Goal: Task Accomplishment & Management: Manage account settings

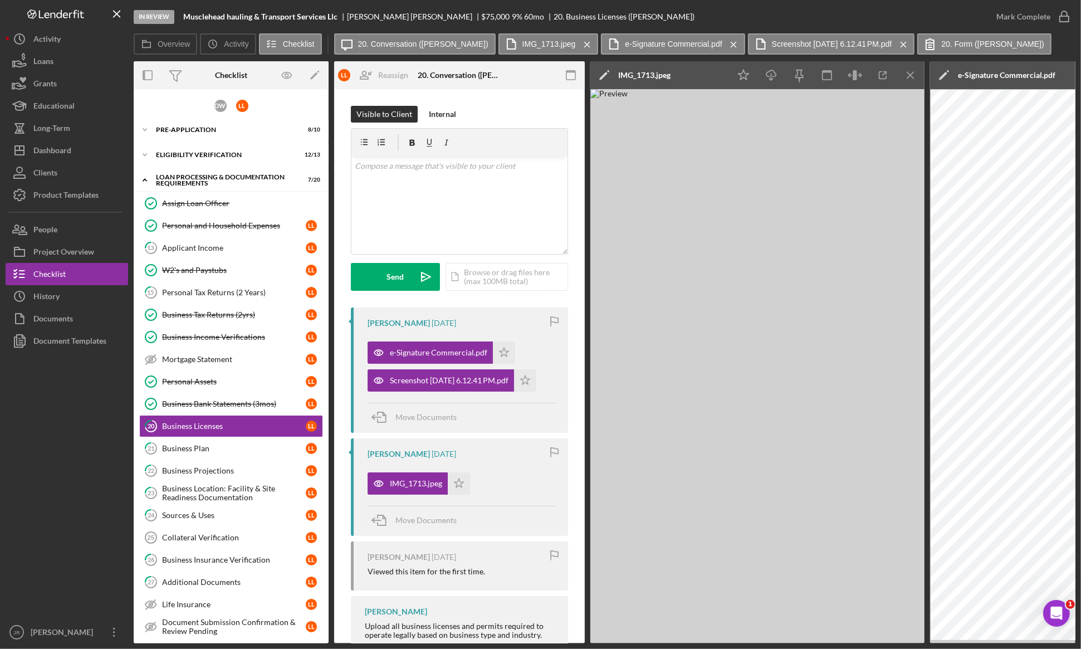
scroll to position [138, 0]
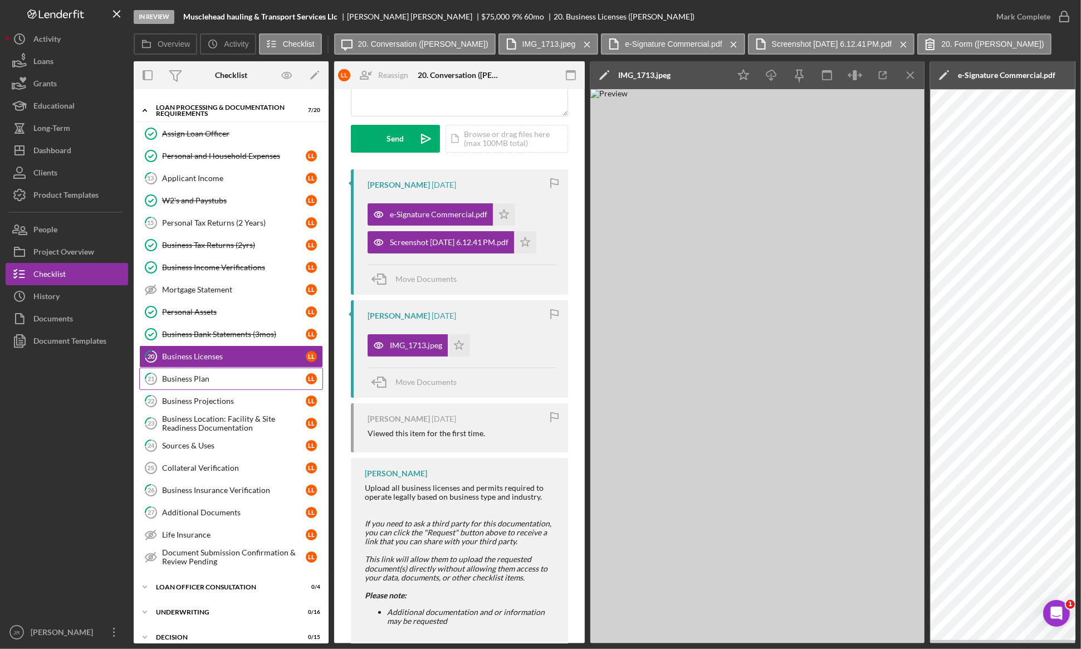
click at [246, 373] on link "21 Business Plan L L" at bounding box center [231, 379] width 184 height 22
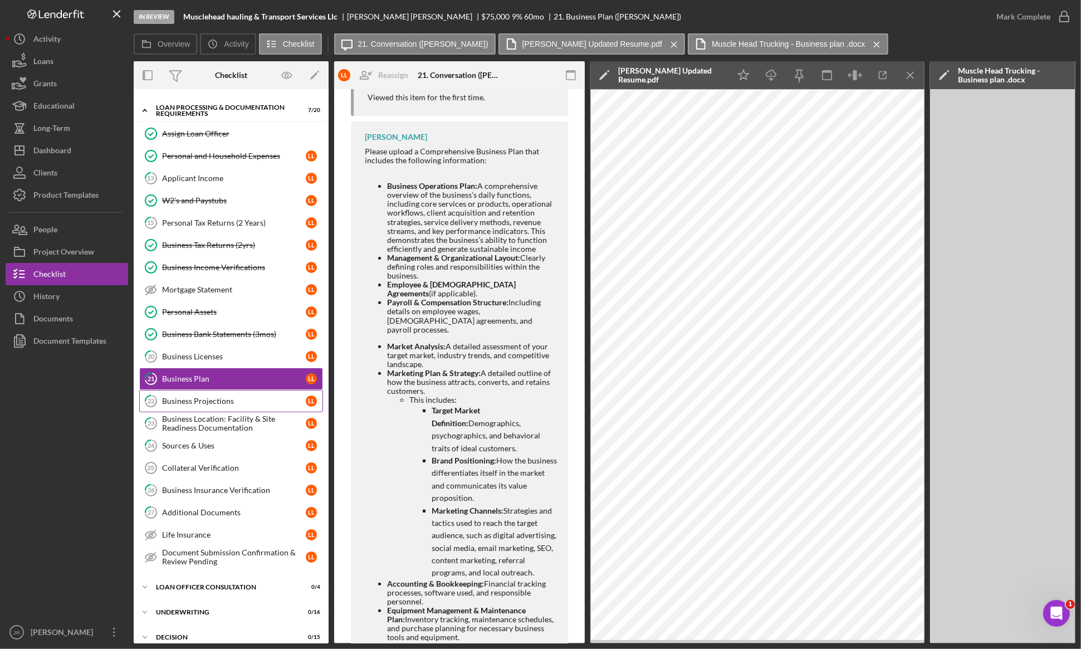
scroll to position [557, 0]
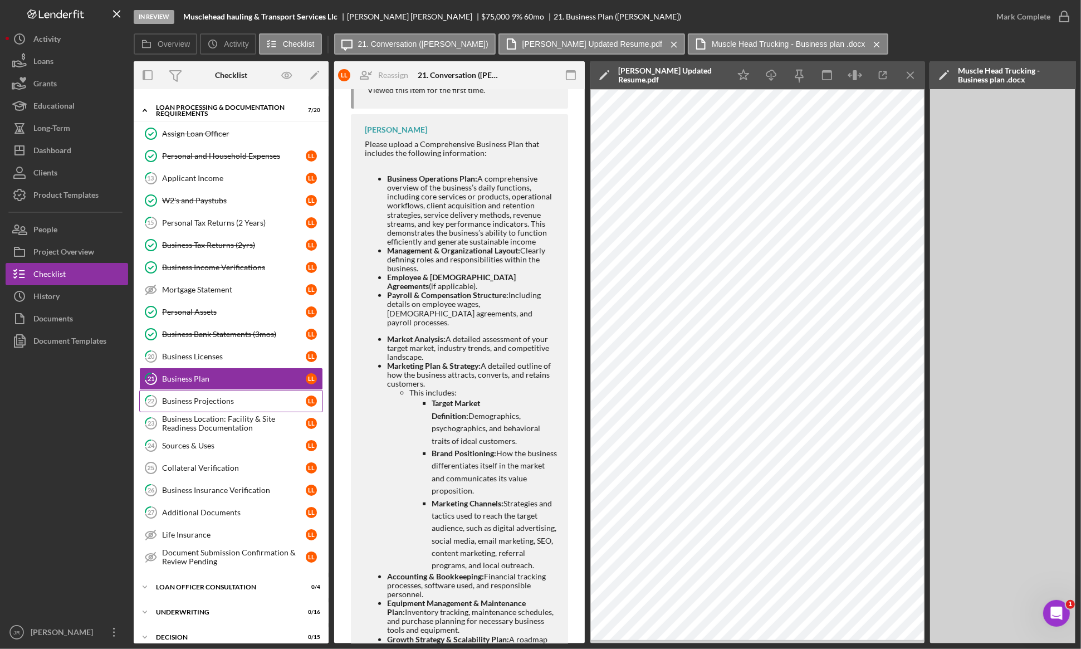
click at [268, 405] on div "Business Projections" at bounding box center [234, 401] width 144 height 9
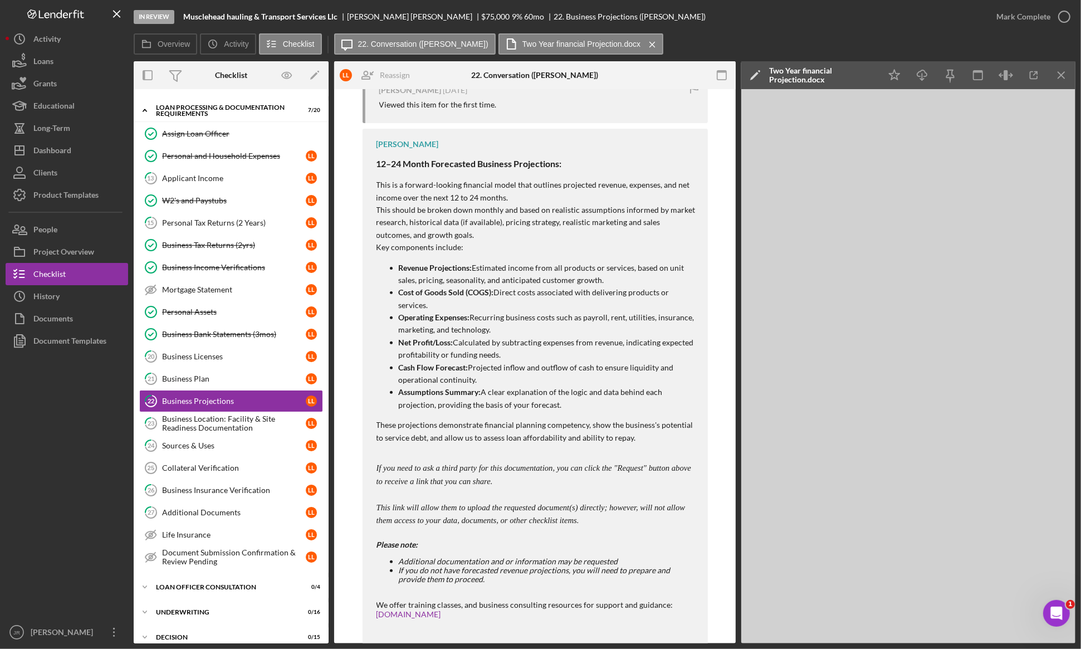
scroll to position [348, 0]
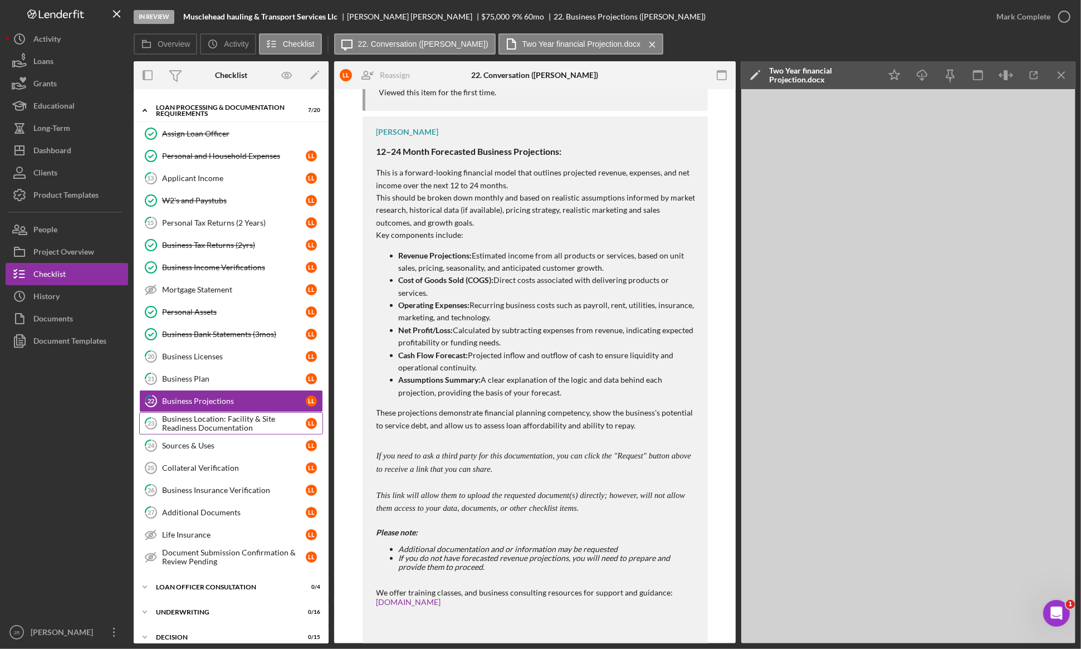
click at [252, 425] on div "Business Location: Facility & Site Readiness Documentation" at bounding box center [234, 423] width 144 height 18
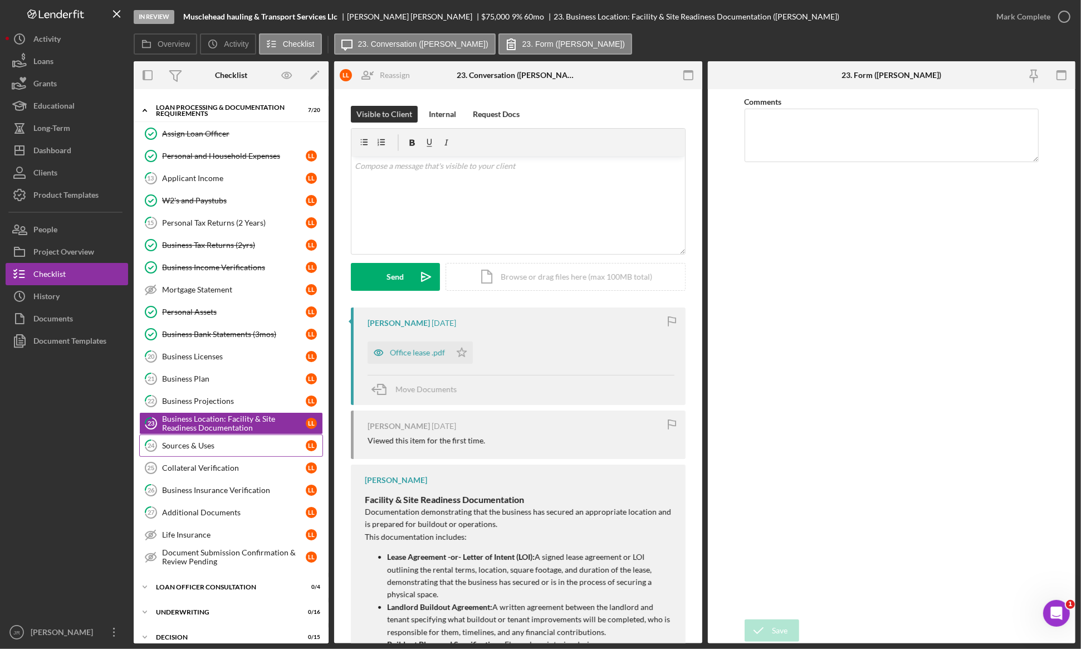
click at [238, 456] on link "24 Sources & Uses L L" at bounding box center [231, 445] width 184 height 22
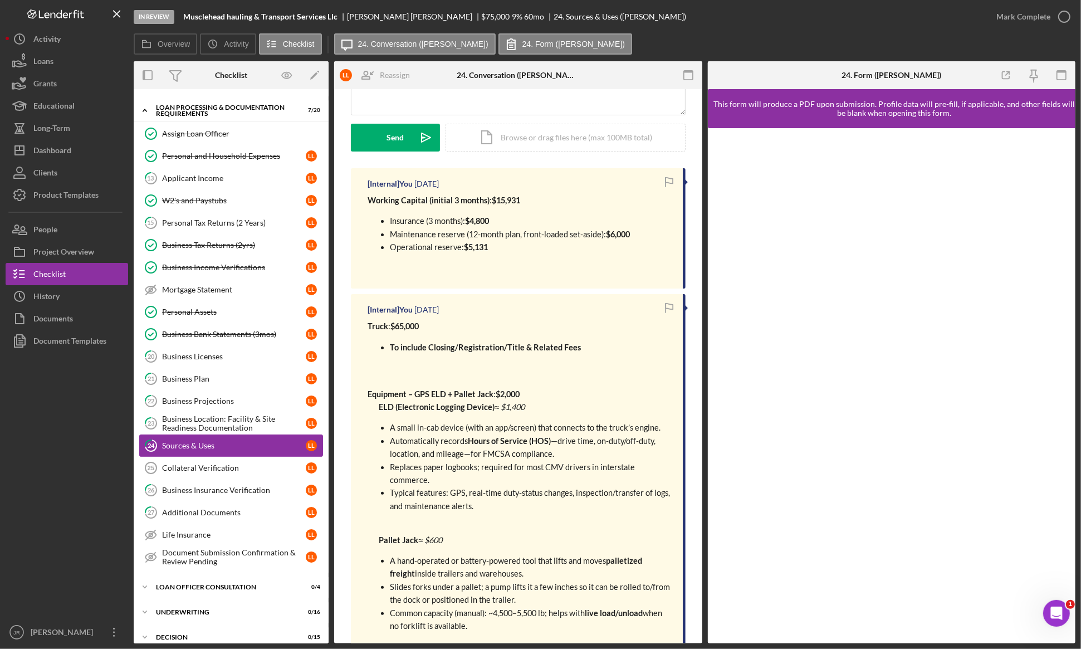
scroll to position [209, 0]
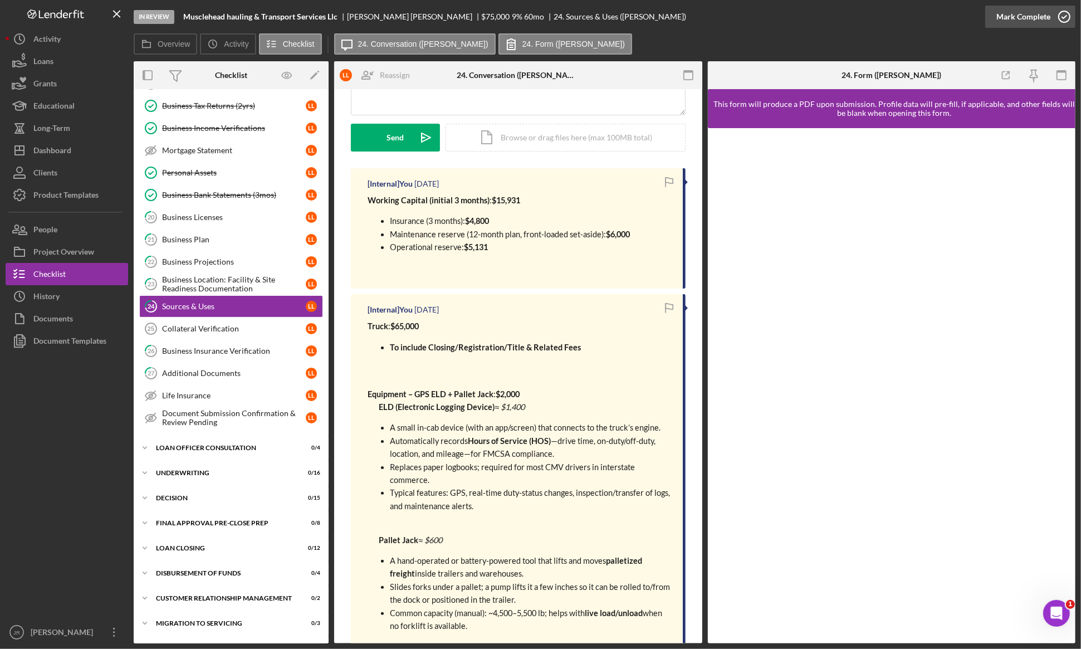
click at [1022, 21] on div "Mark Complete" at bounding box center [1023, 17] width 54 height 22
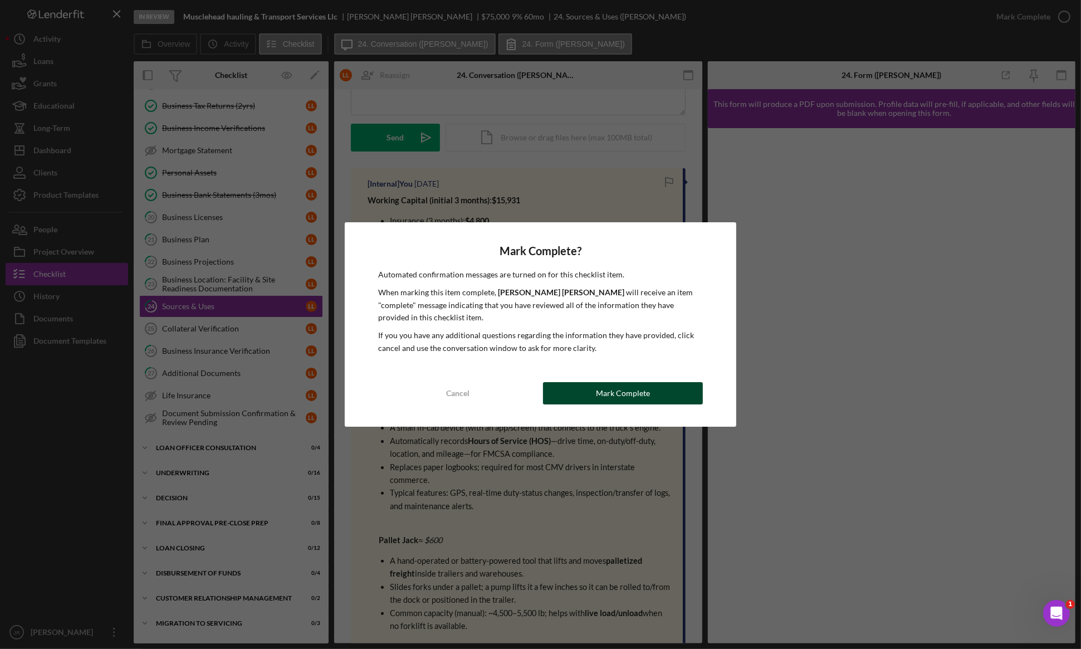
click at [580, 390] on button "Mark Complete" at bounding box center [622, 393] width 159 height 22
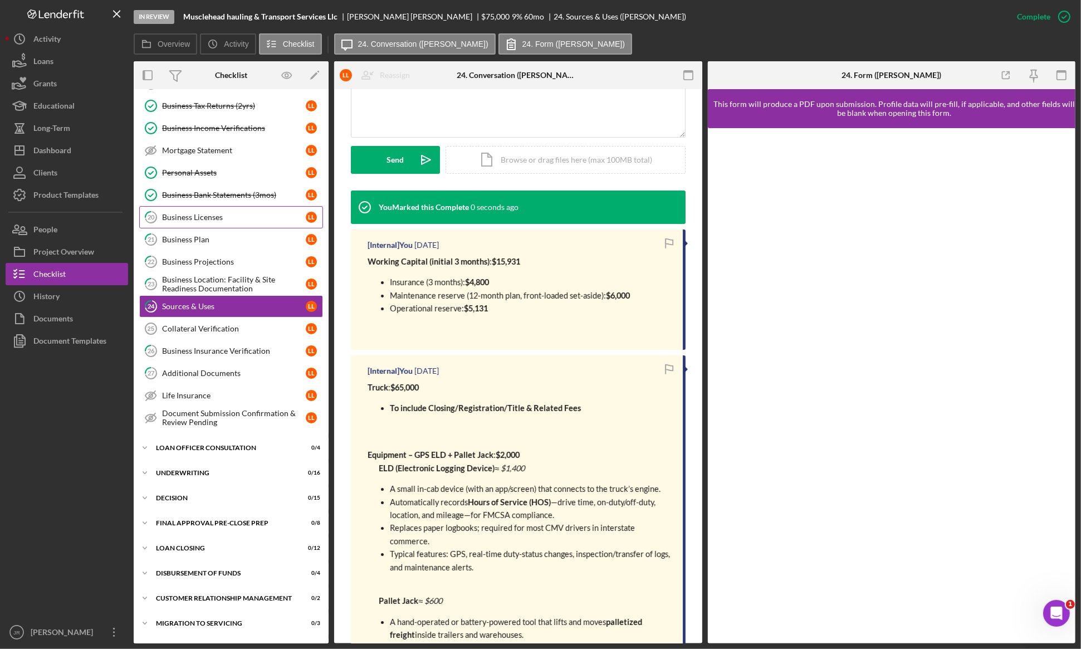
scroll to position [292, 0]
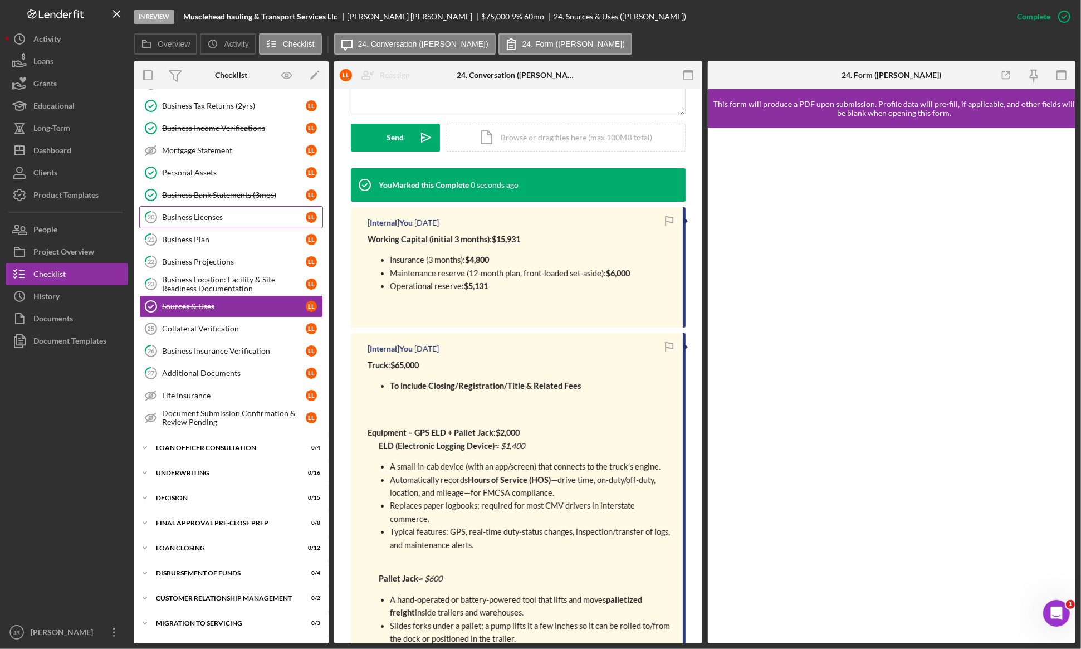
click at [197, 216] on div "Business Licenses" at bounding box center [234, 217] width 144 height 9
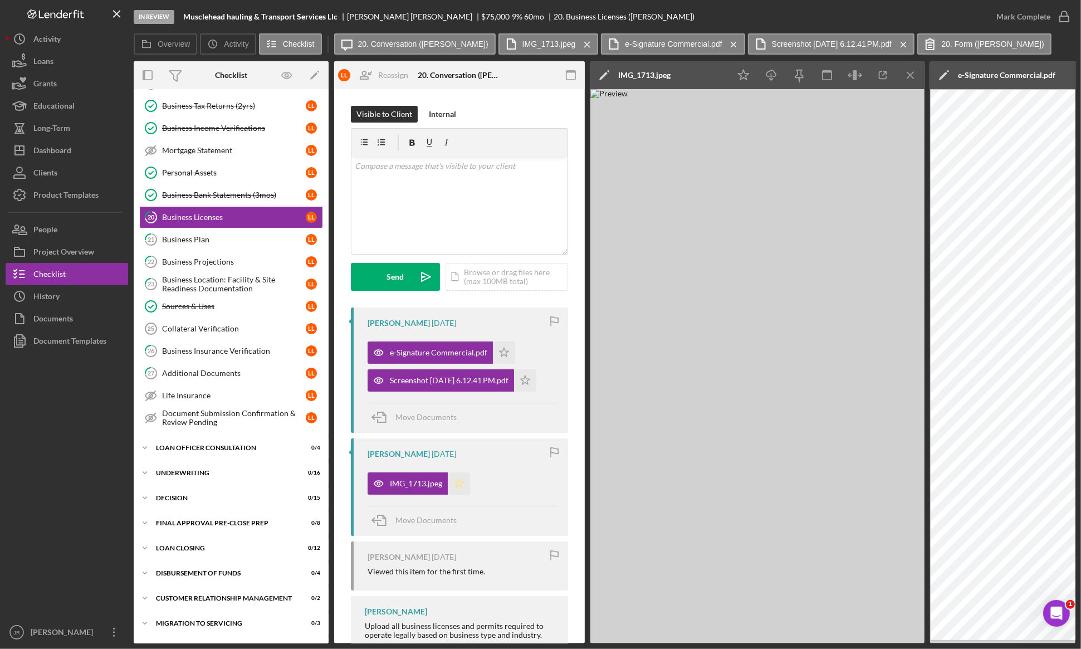
click at [460, 485] on icon "Icon/Star" at bounding box center [459, 483] width 22 height 22
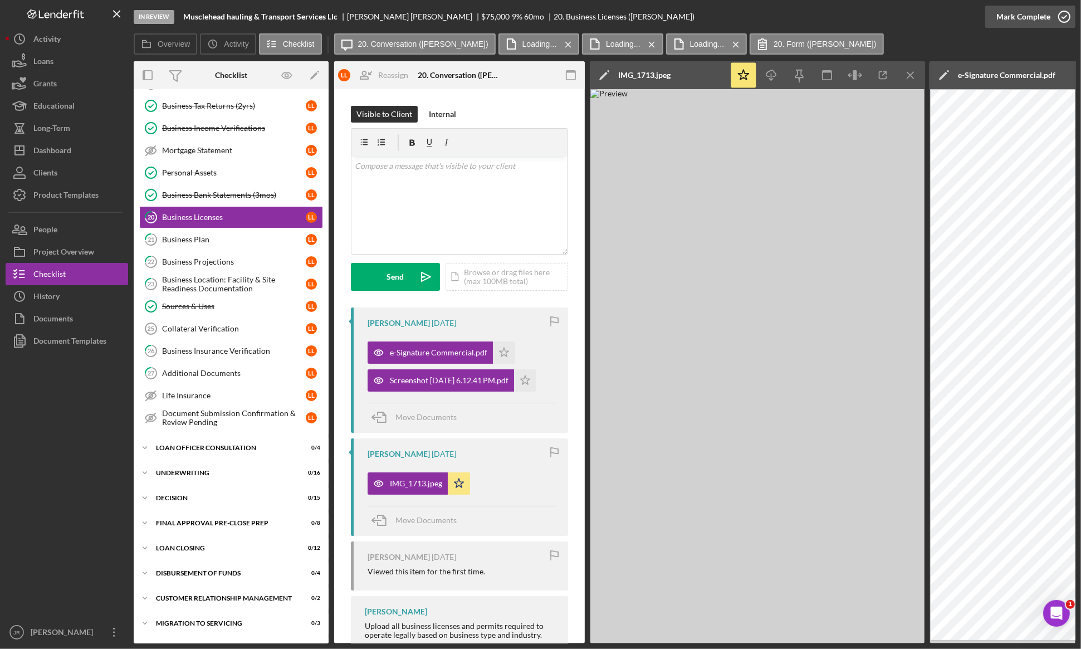
click at [1029, 11] on div "Mark Complete" at bounding box center [1023, 17] width 54 height 22
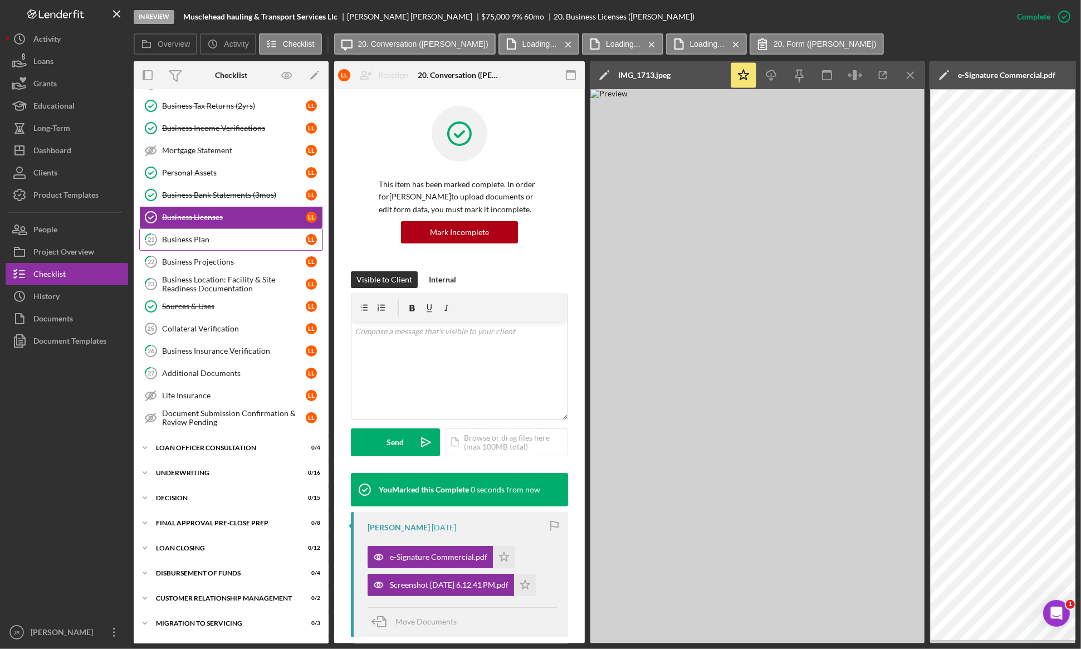
click at [195, 248] on link "21 Business Plan L L" at bounding box center [231, 239] width 184 height 22
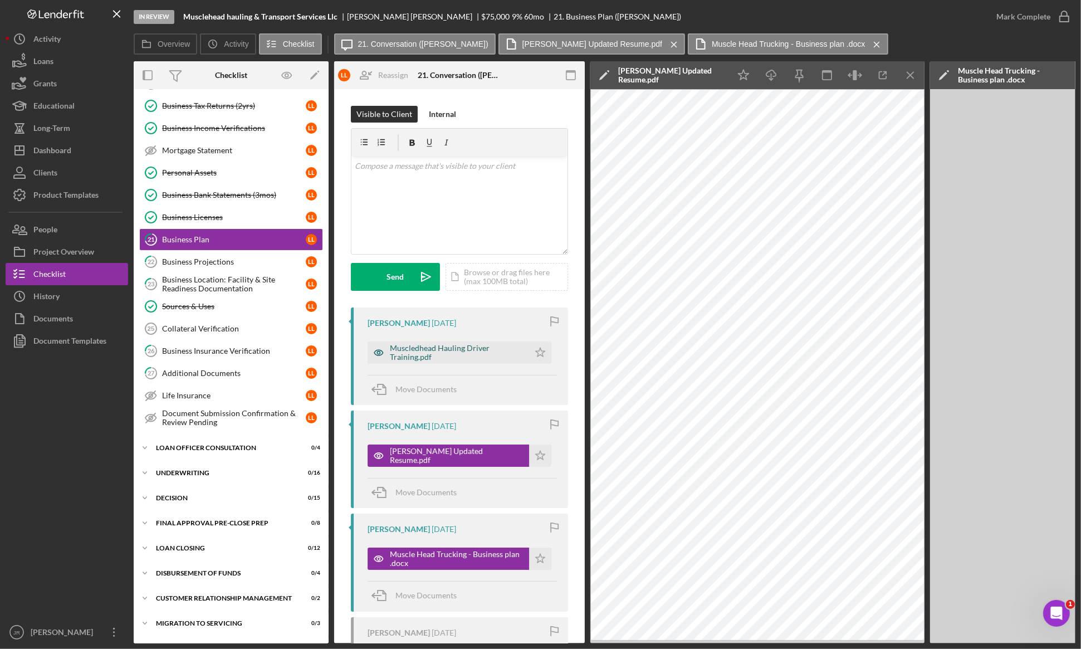
click at [443, 352] on div "Muscledhead Hauling Driver Training.pdf" at bounding box center [457, 353] width 134 height 18
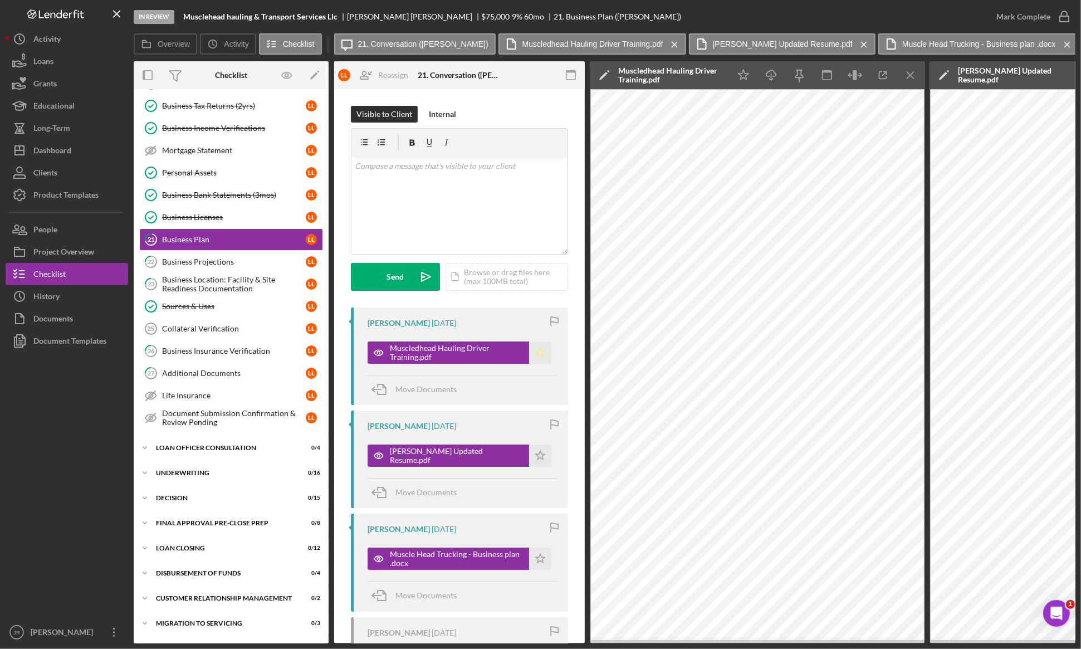
click at [536, 358] on icon "Icon/Star" at bounding box center [540, 352] width 22 height 22
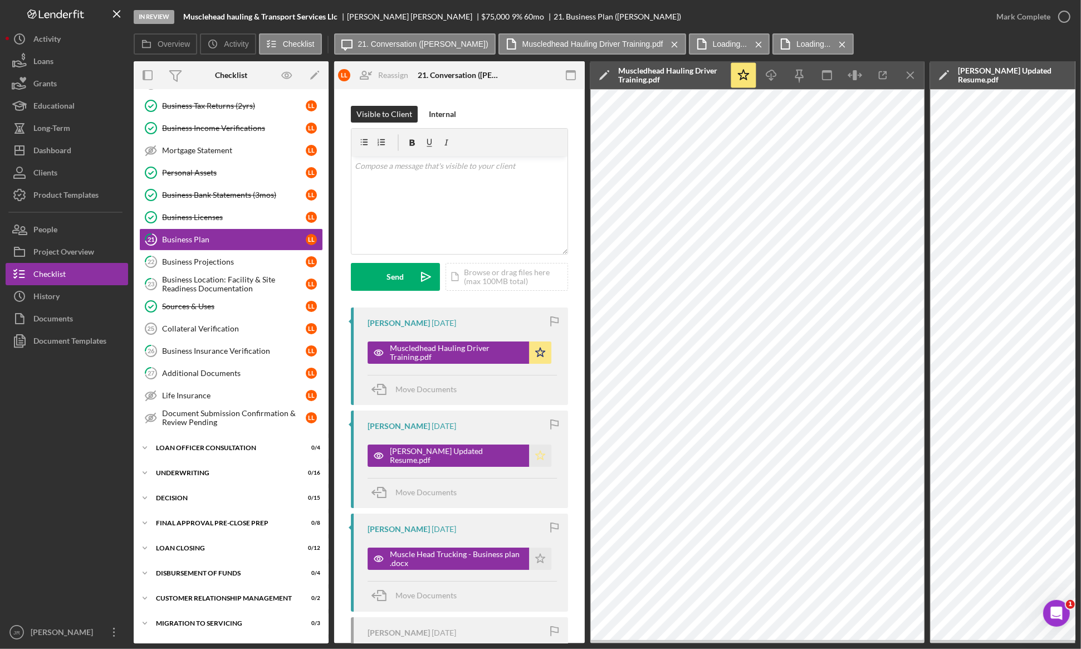
click at [530, 455] on icon "Icon/Star" at bounding box center [540, 455] width 22 height 22
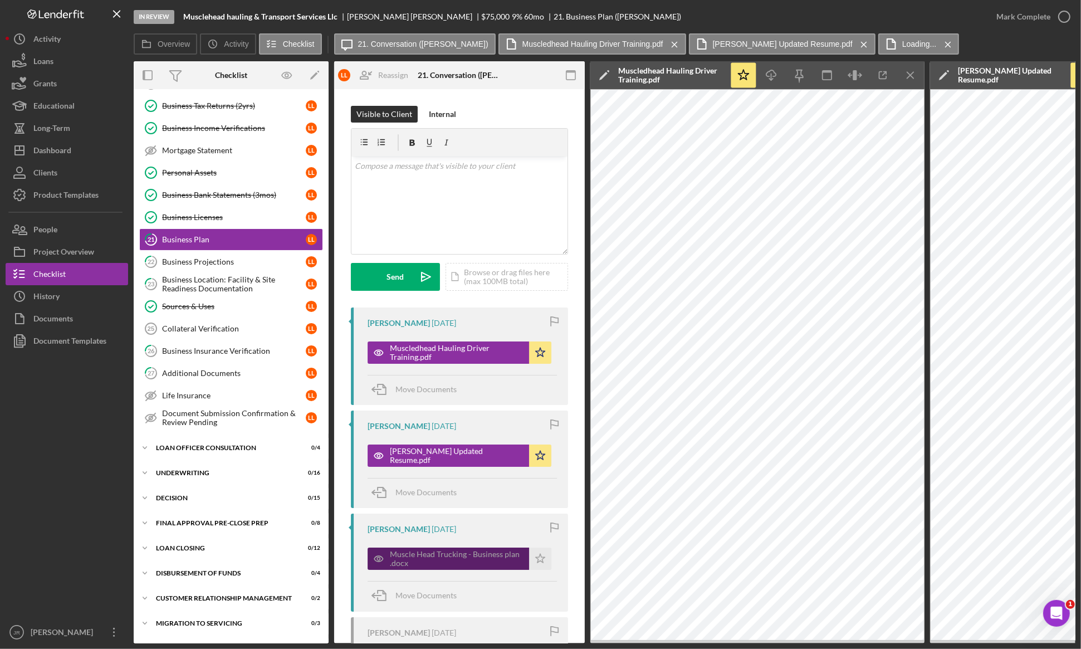
click at [481, 556] on div "Muscle Head Trucking - Business plan .docx" at bounding box center [457, 559] width 134 height 18
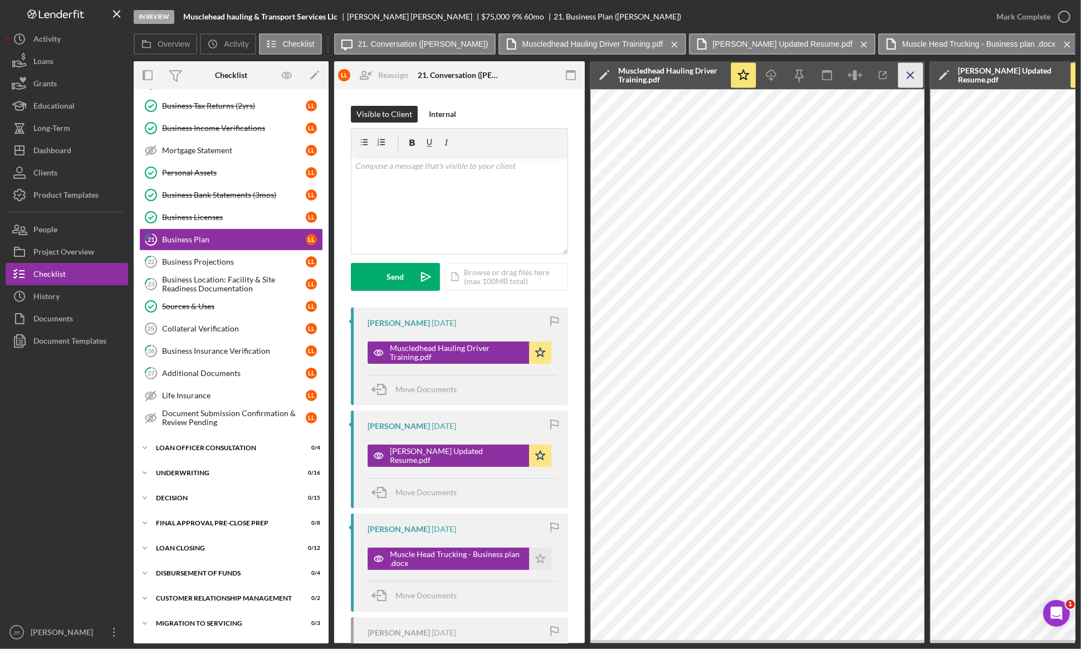
click at [914, 74] on icon "Icon/Menu Close" at bounding box center [910, 75] width 25 height 25
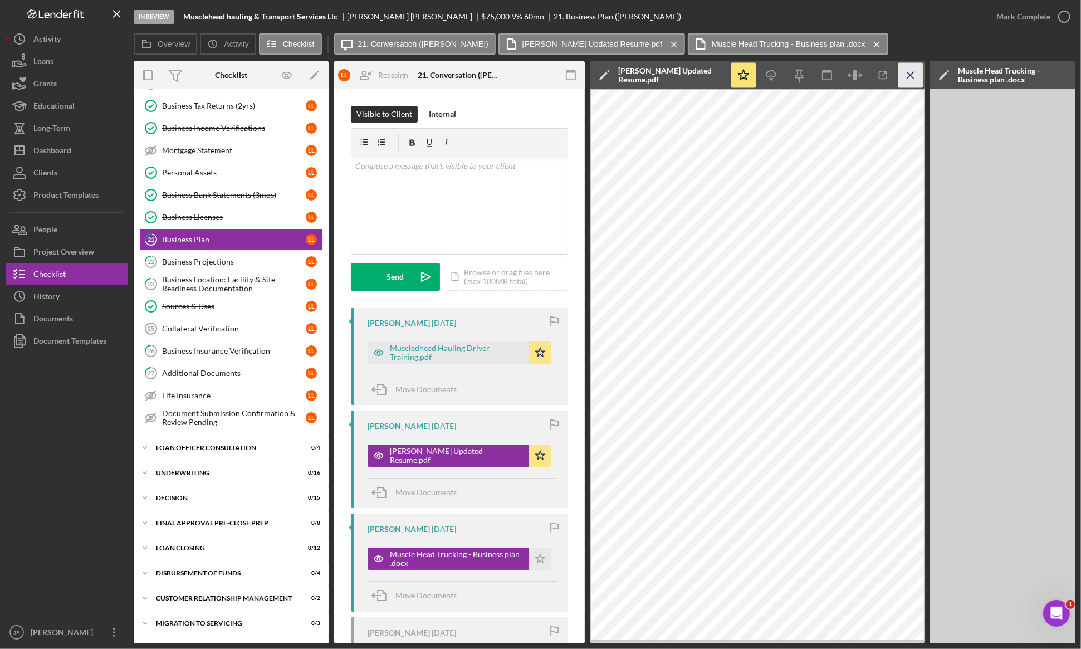
click at [909, 68] on icon "Icon/Menu Close" at bounding box center [910, 75] width 25 height 25
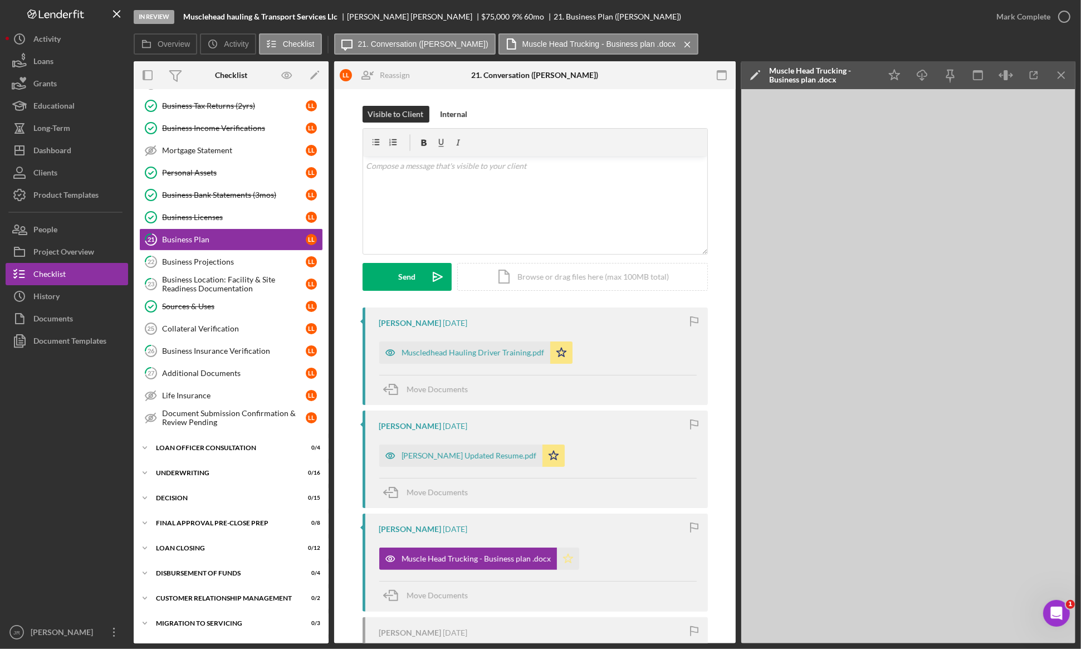
click at [565, 560] on polygon "button" at bounding box center [567, 558] width 9 height 9
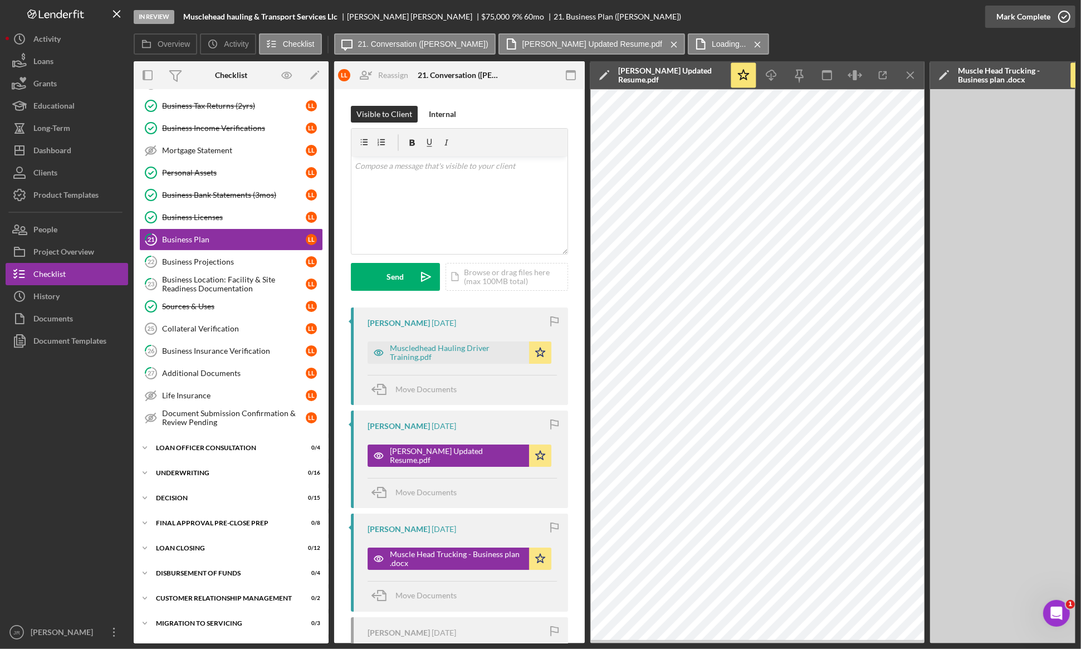
click at [1048, 15] on div "Mark Complete" at bounding box center [1023, 17] width 54 height 22
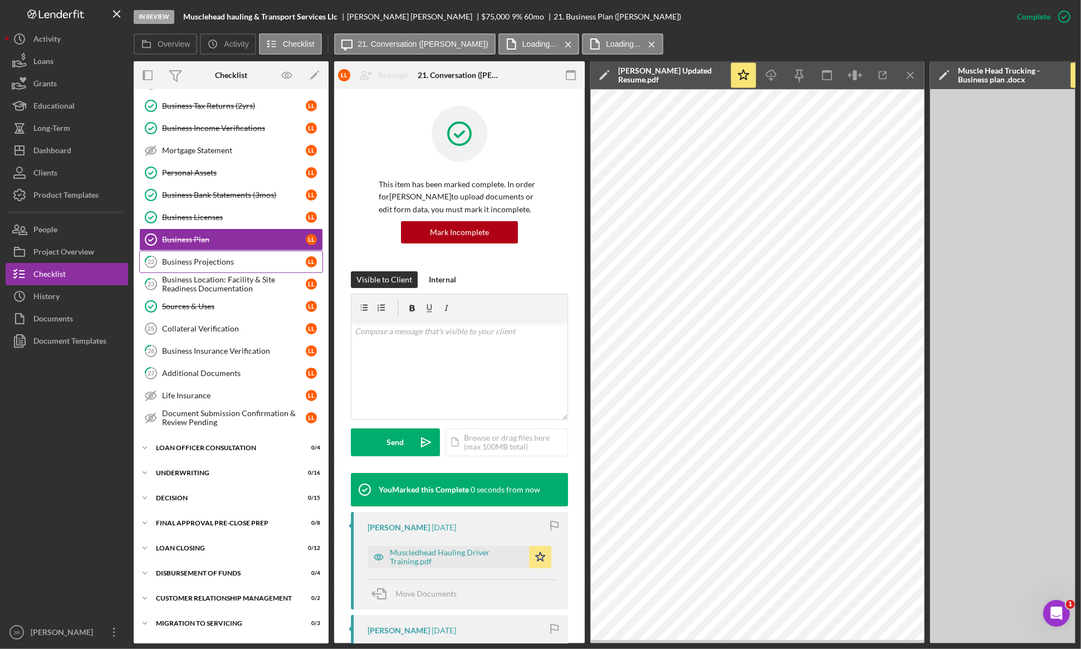
click at [221, 260] on div "Business Projections" at bounding box center [234, 261] width 144 height 9
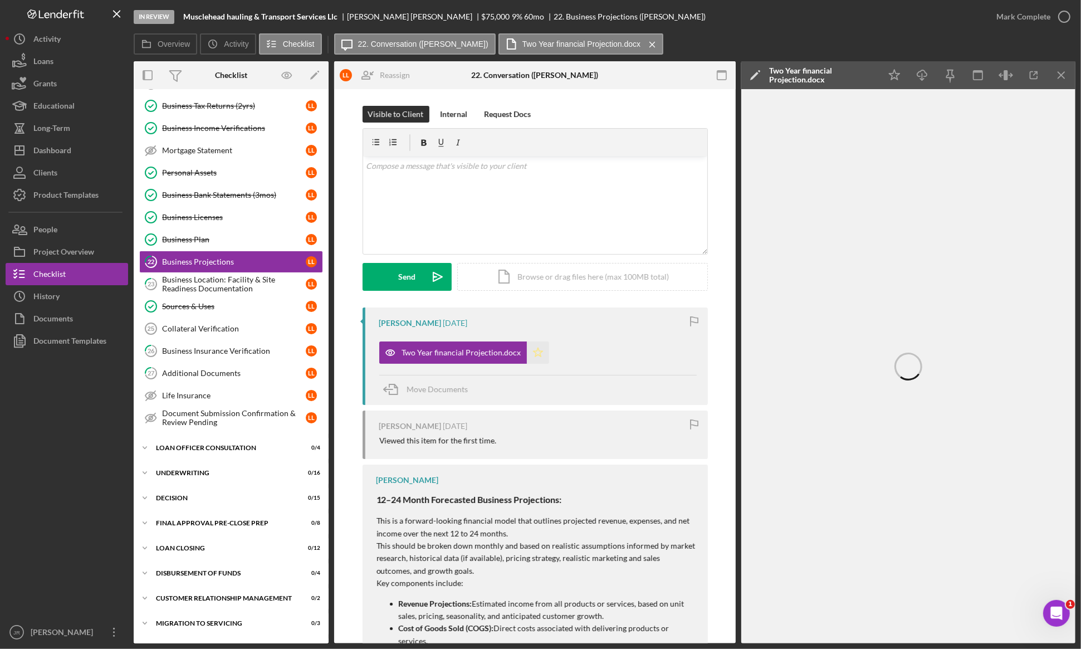
click at [535, 351] on icon "Icon/Star" at bounding box center [538, 352] width 22 height 22
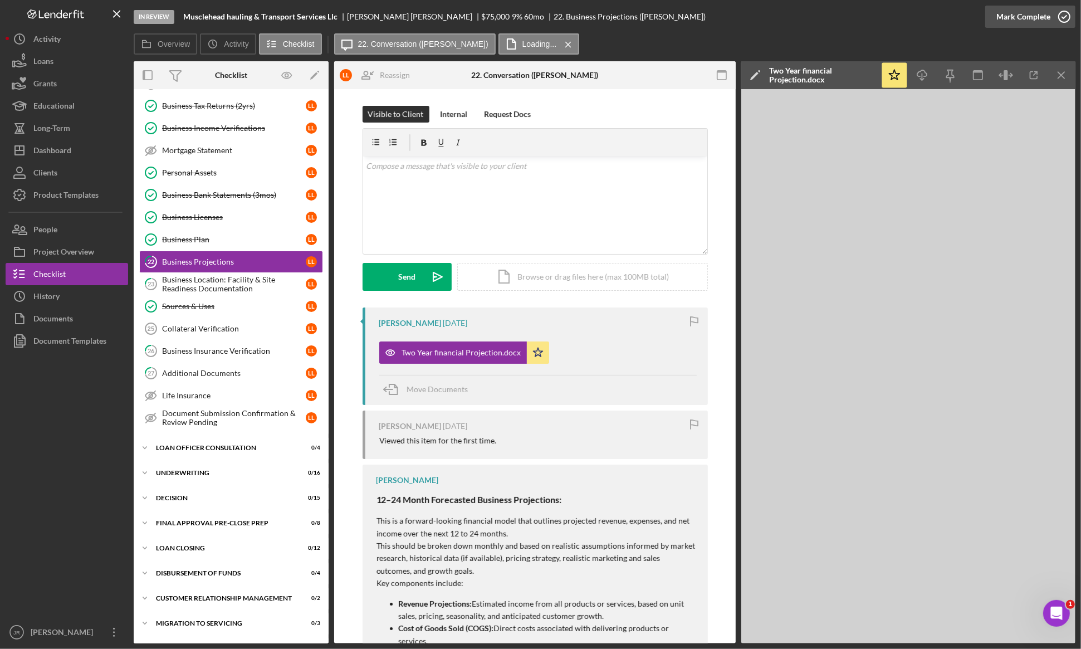
click at [1062, 12] on icon "button" at bounding box center [1064, 17] width 28 height 28
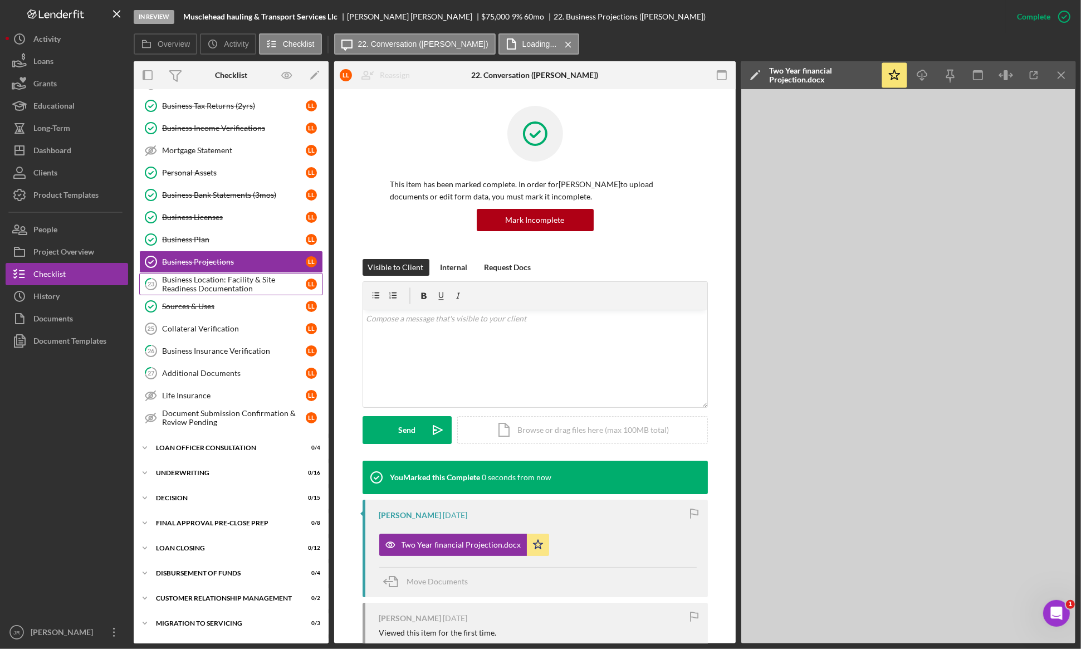
click at [214, 285] on div "Business Location: Facility & Site Readiness Documentation" at bounding box center [234, 284] width 144 height 18
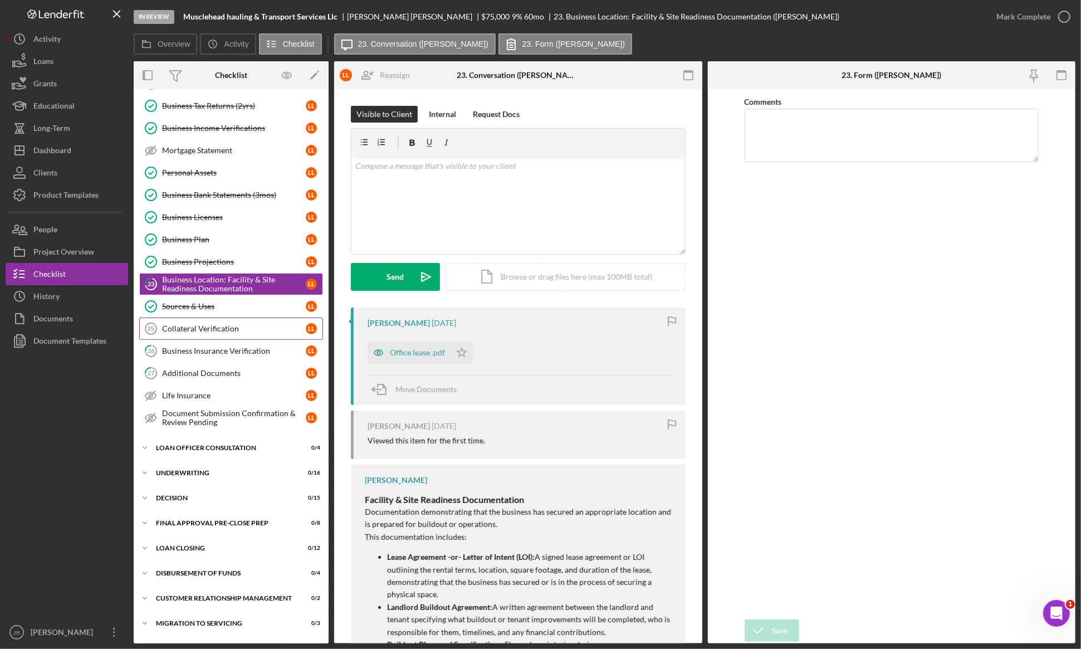
click at [246, 332] on div "Collateral Verification" at bounding box center [234, 328] width 144 height 9
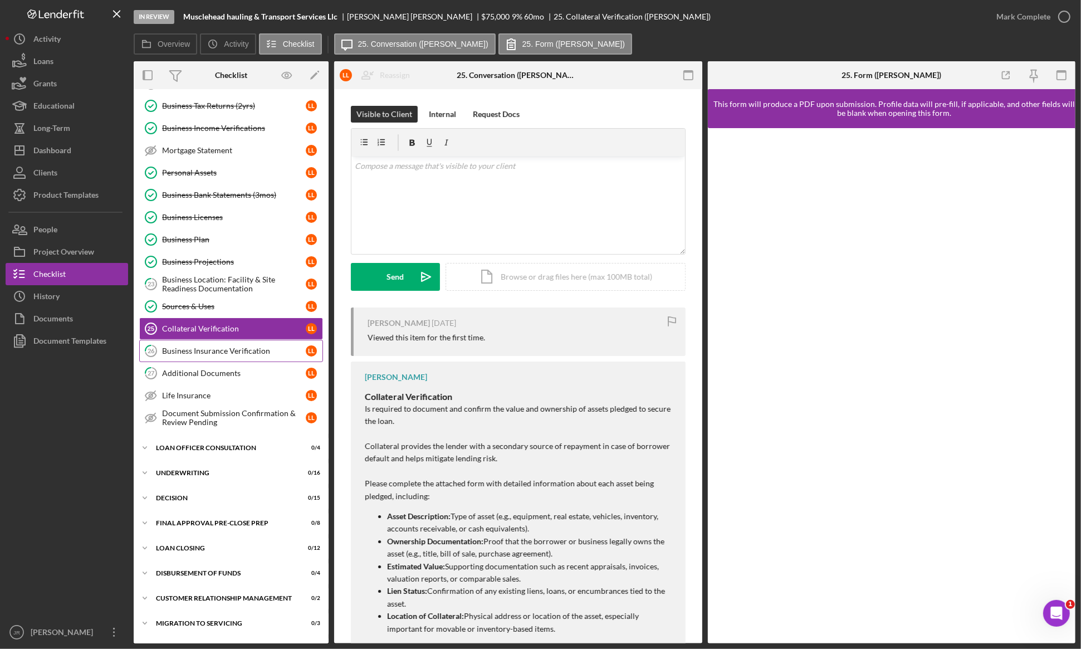
click at [249, 346] on link "26 Business Insurance Verification L L" at bounding box center [231, 351] width 184 height 22
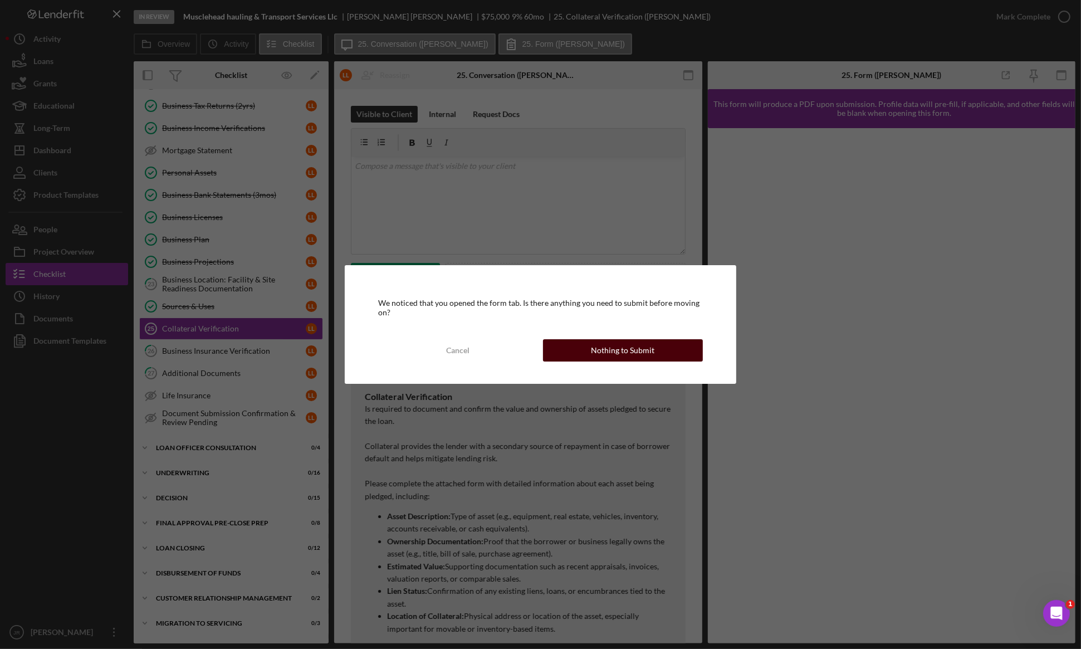
click at [619, 358] on div "Nothing to Submit" at bounding box center [622, 350] width 63 height 22
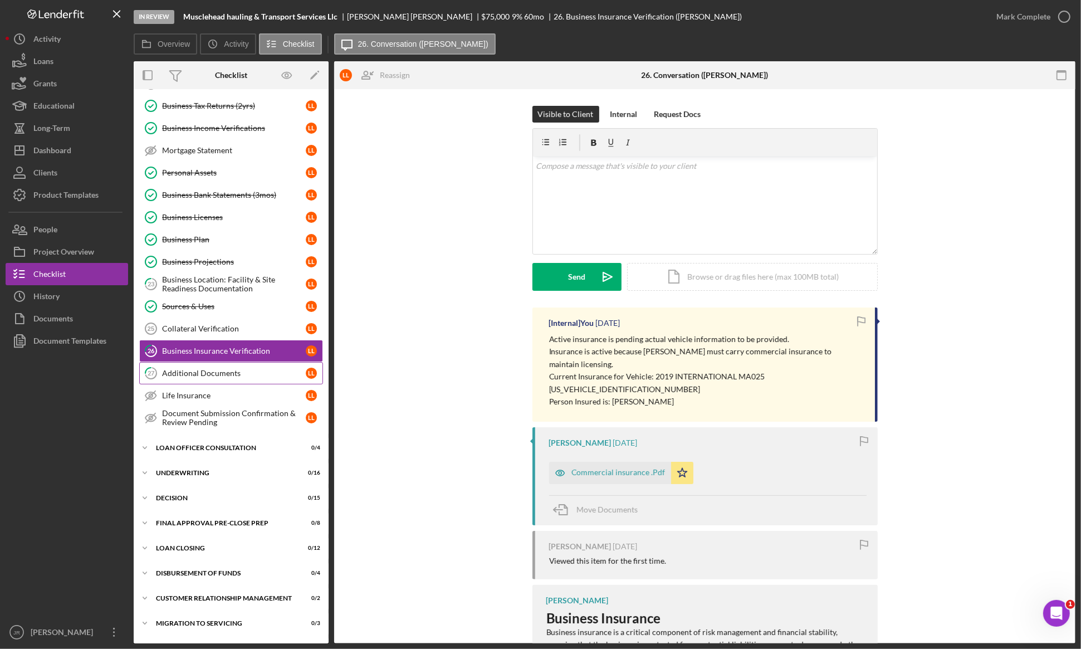
click at [202, 370] on link "27 Additional Documents L L" at bounding box center [231, 373] width 184 height 22
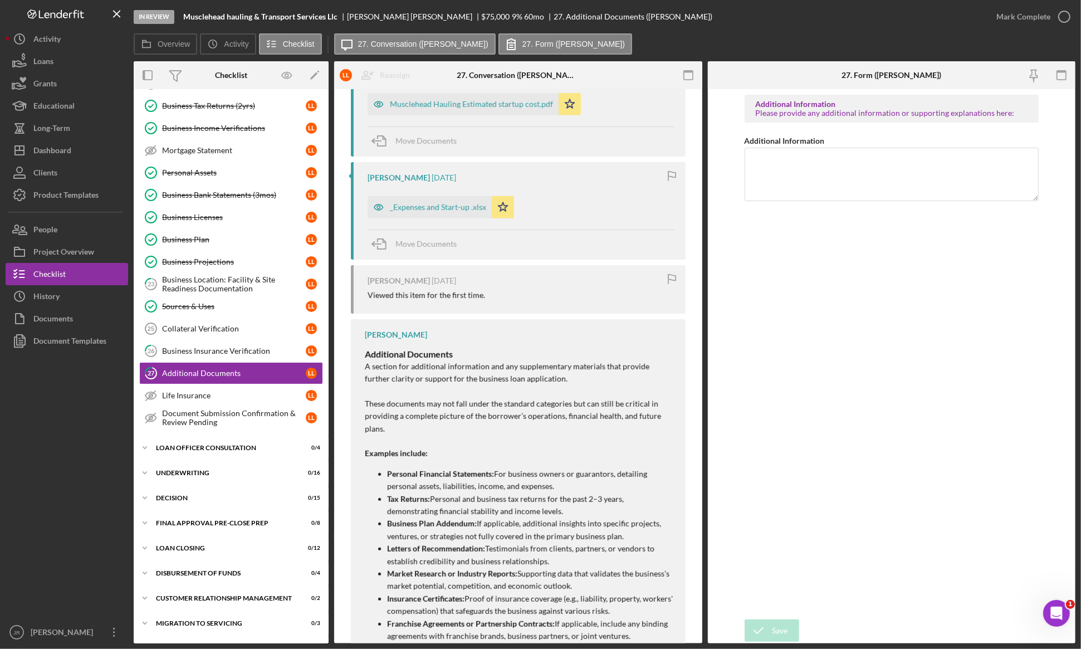
scroll to position [785, 0]
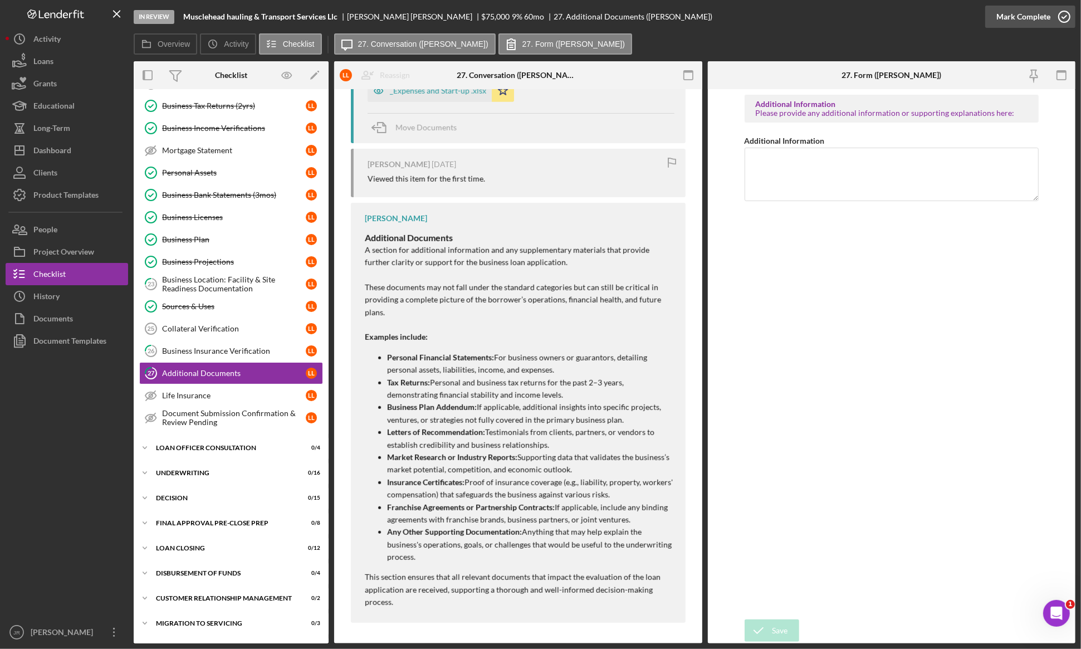
click at [1015, 26] on div "Mark Complete" at bounding box center [1023, 17] width 54 height 22
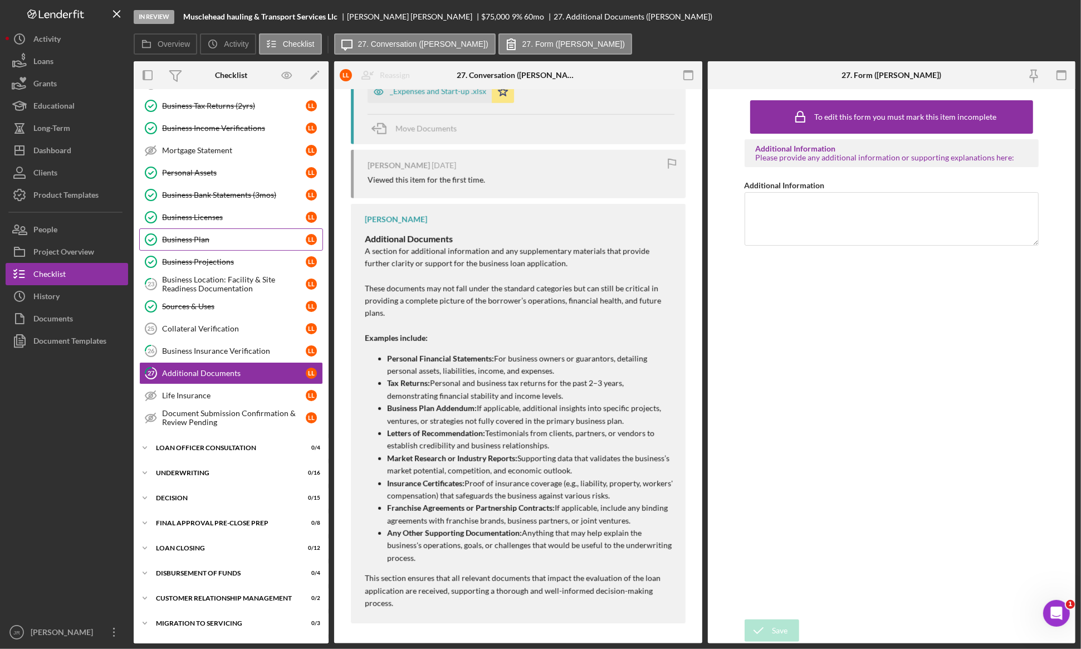
scroll to position [976, 0]
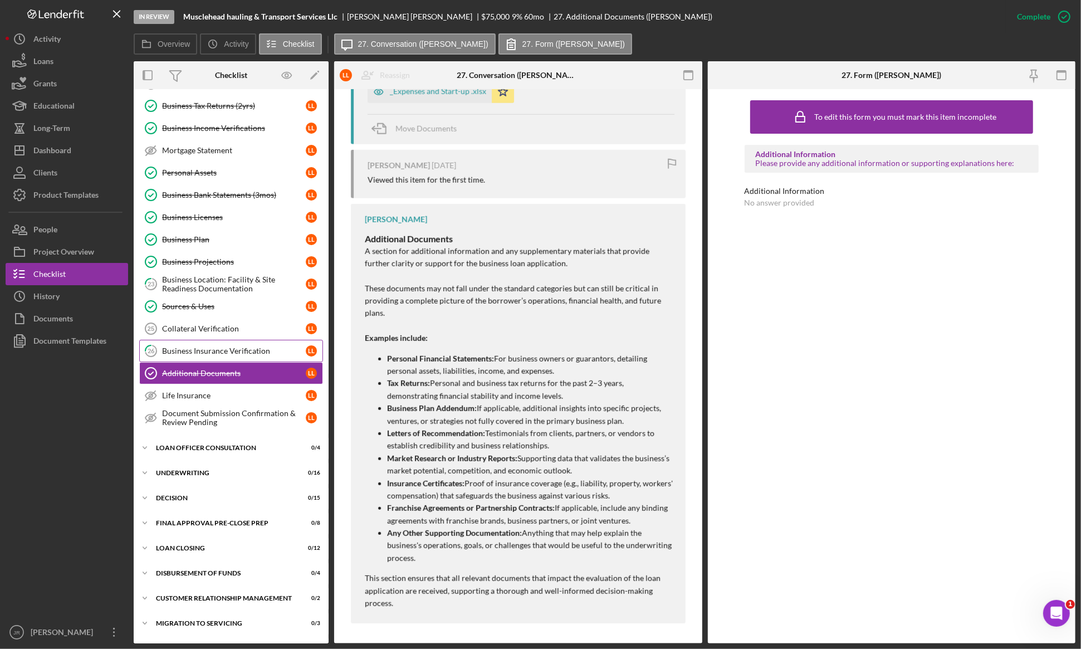
click at [198, 352] on div "Business Insurance Verification" at bounding box center [234, 350] width 144 height 9
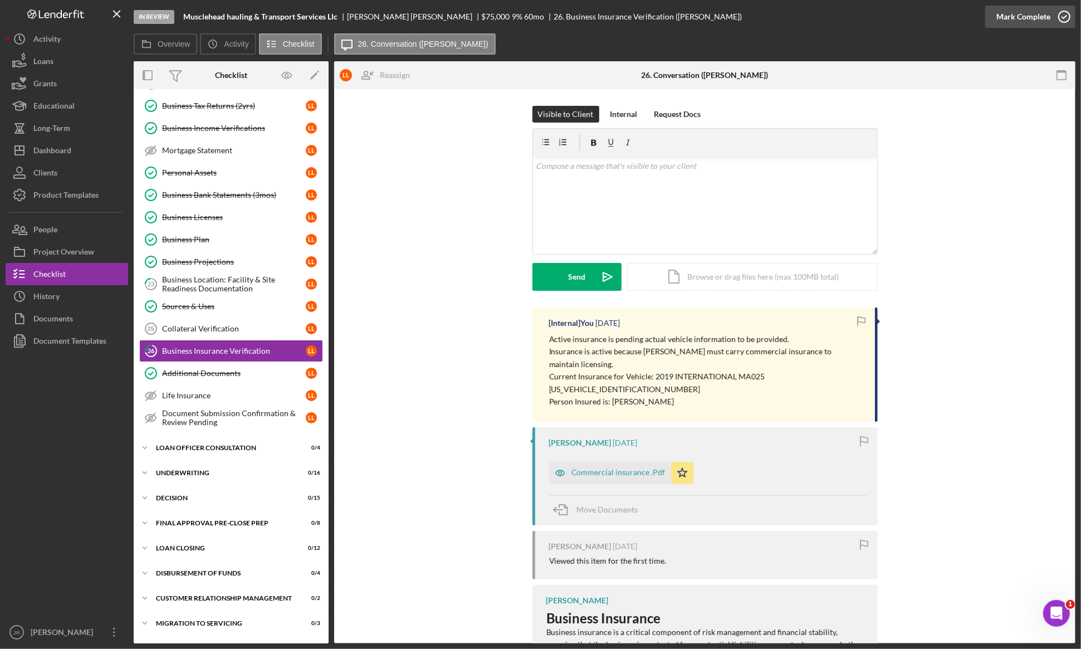
click at [1045, 17] on div "Mark Complete" at bounding box center [1023, 17] width 54 height 22
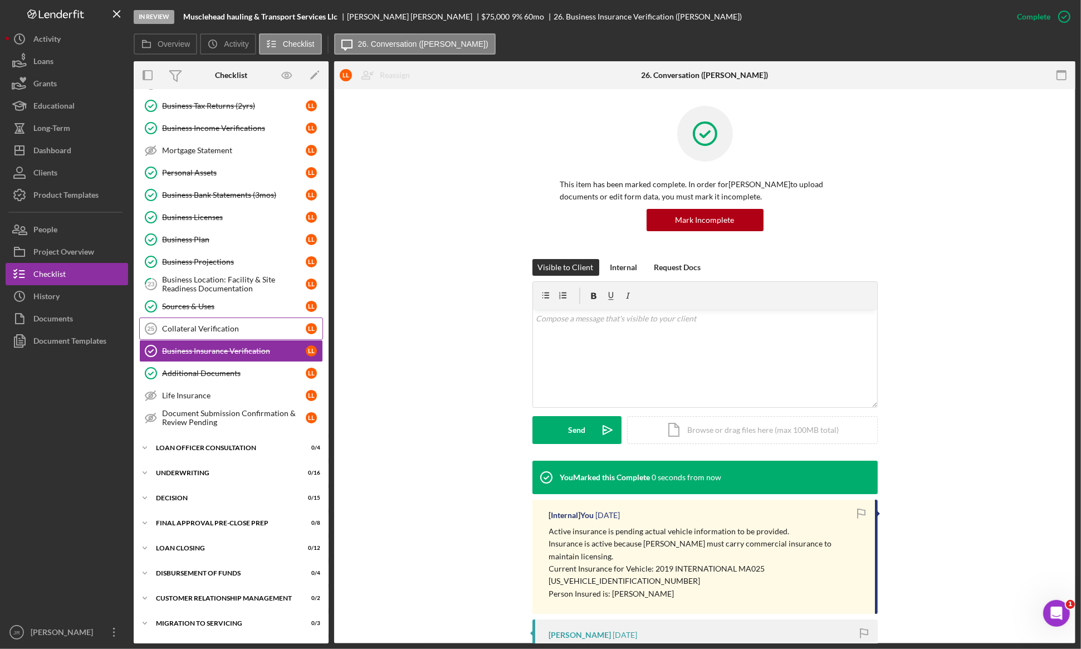
click at [166, 332] on div "Collateral Verification" at bounding box center [234, 328] width 144 height 9
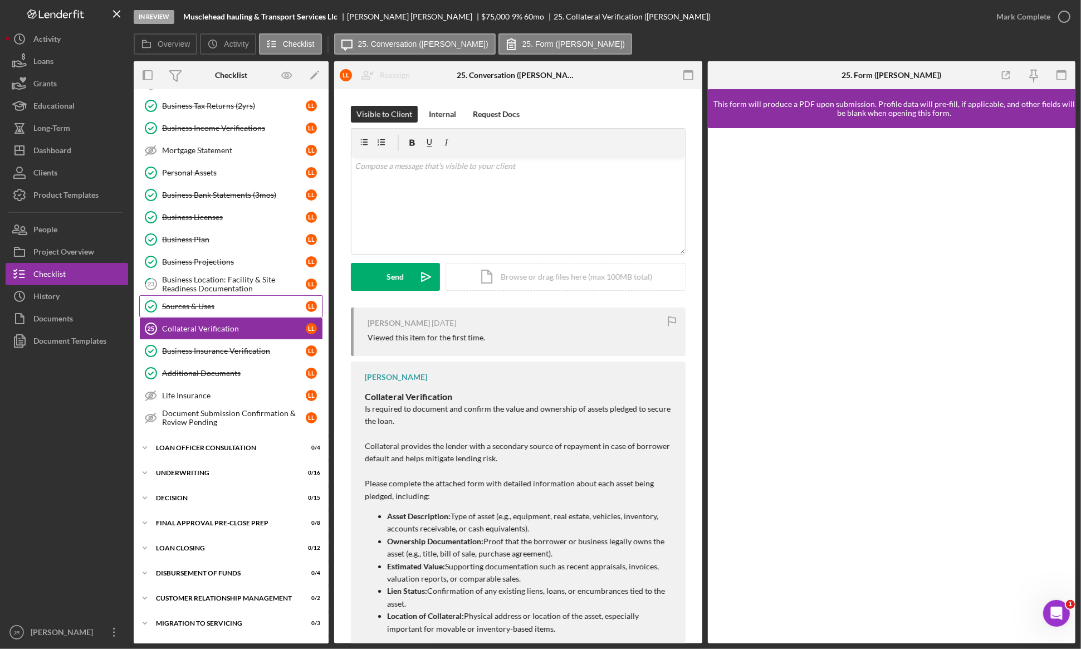
click at [229, 301] on link "Sources & Uses Sources & Uses L L" at bounding box center [231, 306] width 184 height 22
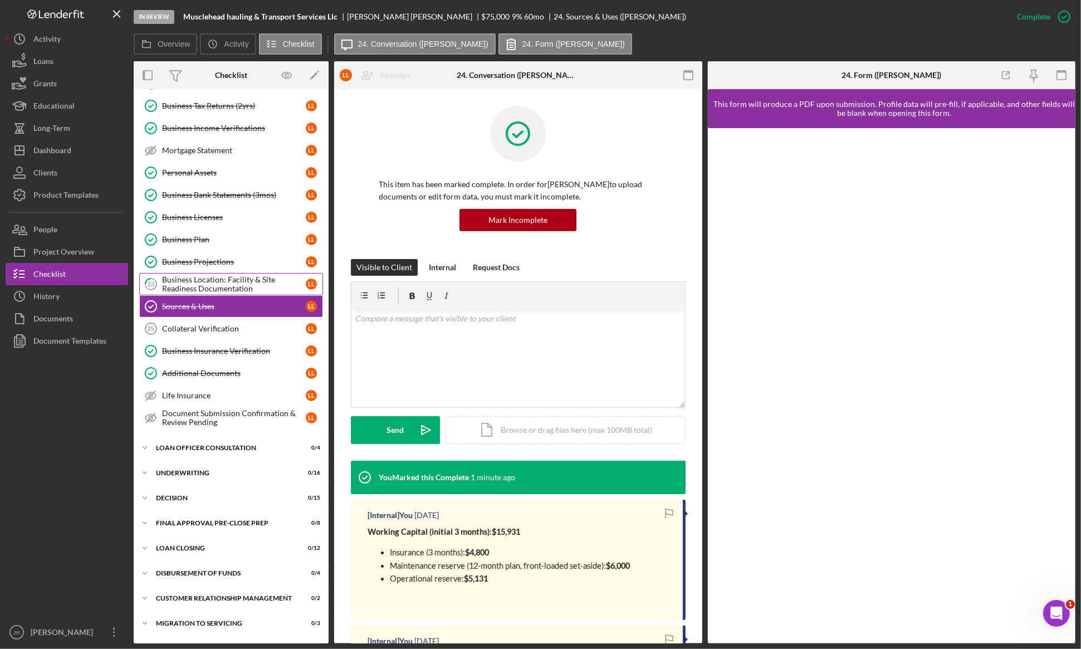
click at [242, 285] on div "Business Location: Facility & Site Readiness Documentation" at bounding box center [234, 284] width 144 height 18
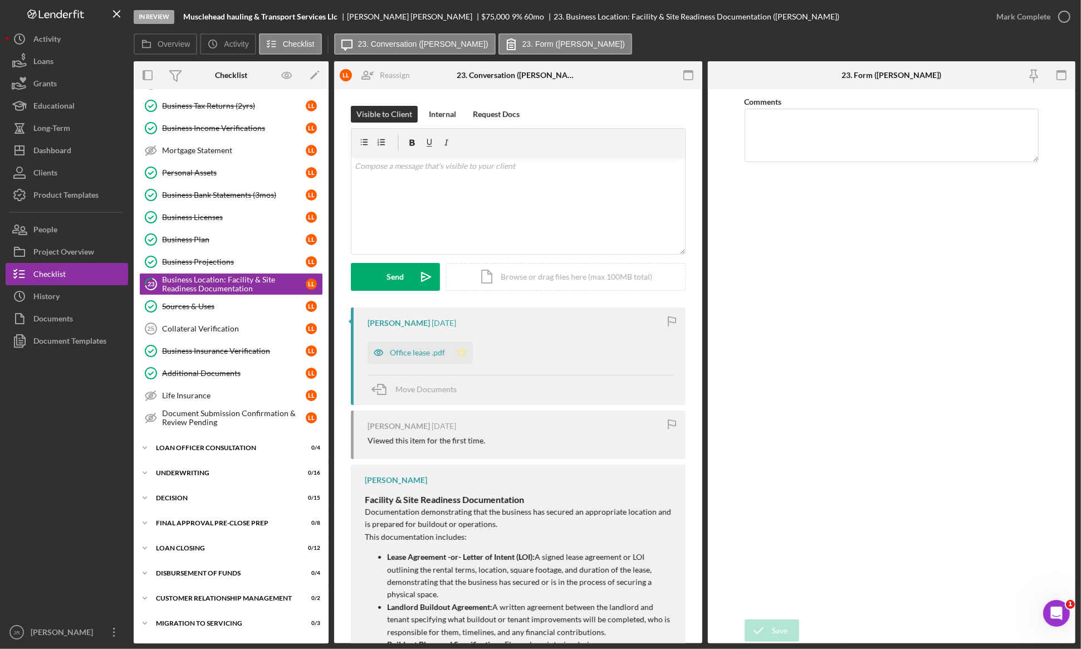
click at [467, 349] on icon "Icon/Star" at bounding box center [462, 352] width 22 height 22
click at [1070, 13] on icon "button" at bounding box center [1064, 17] width 28 height 28
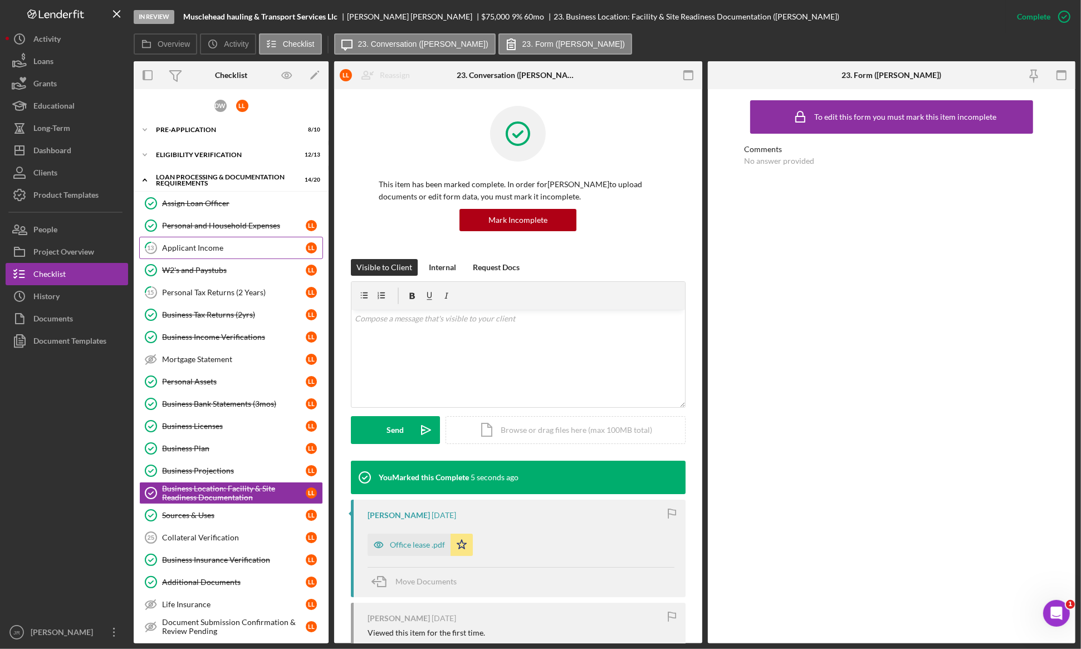
click at [224, 246] on div "Applicant Income" at bounding box center [234, 247] width 144 height 9
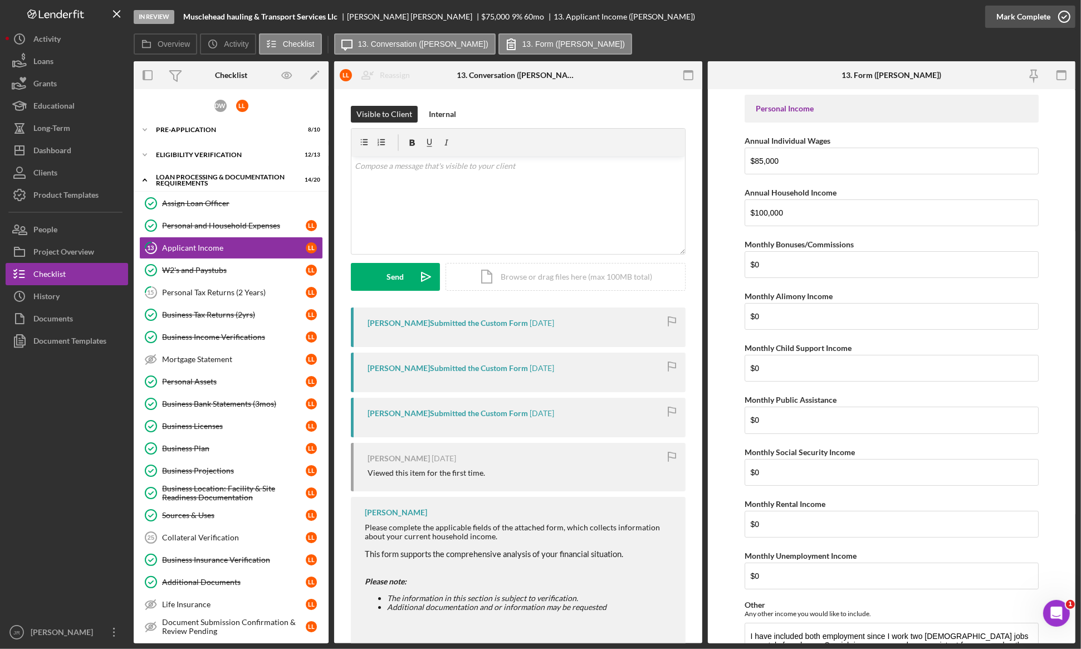
click at [1019, 17] on div "Mark Complete" at bounding box center [1023, 17] width 54 height 22
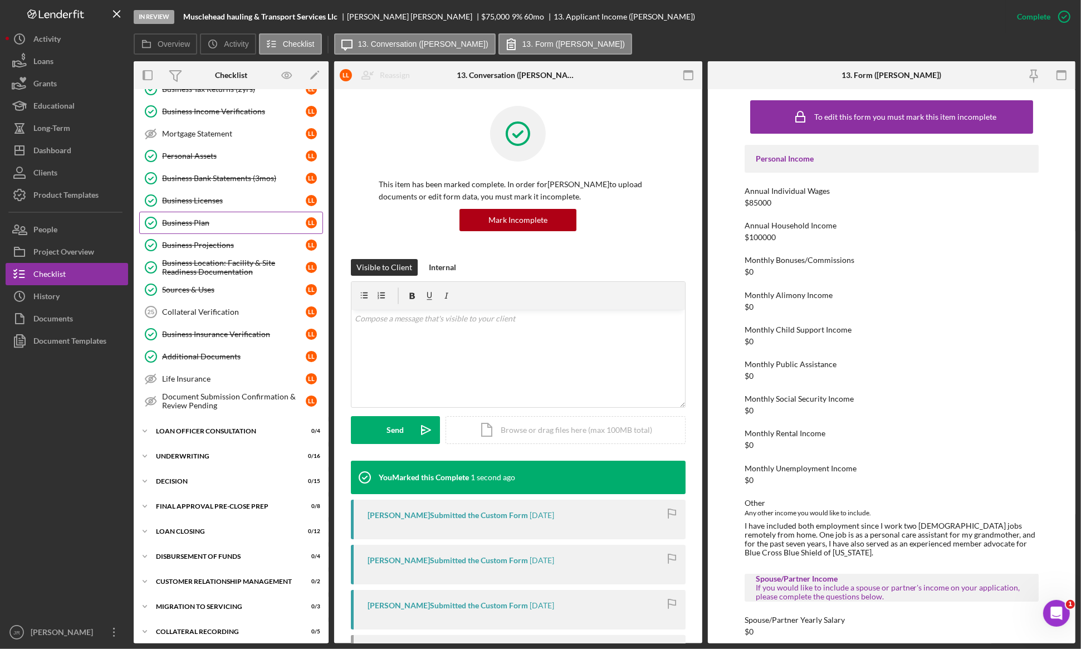
scroll to position [236, 0]
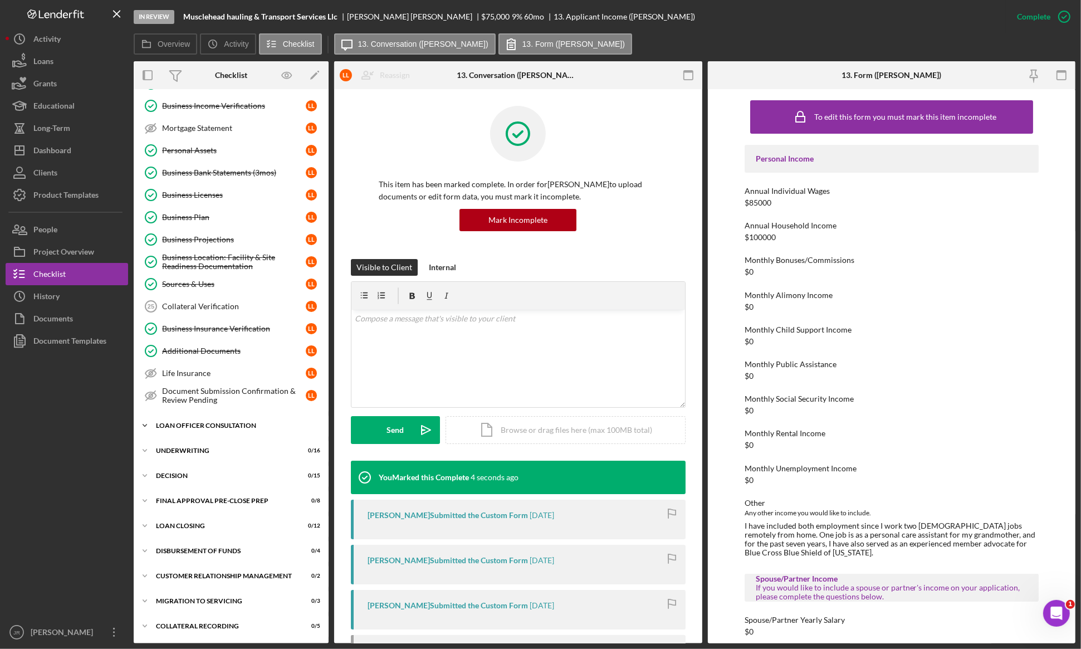
click at [204, 426] on div "Loan Officer Consultation" at bounding box center [235, 425] width 159 height 7
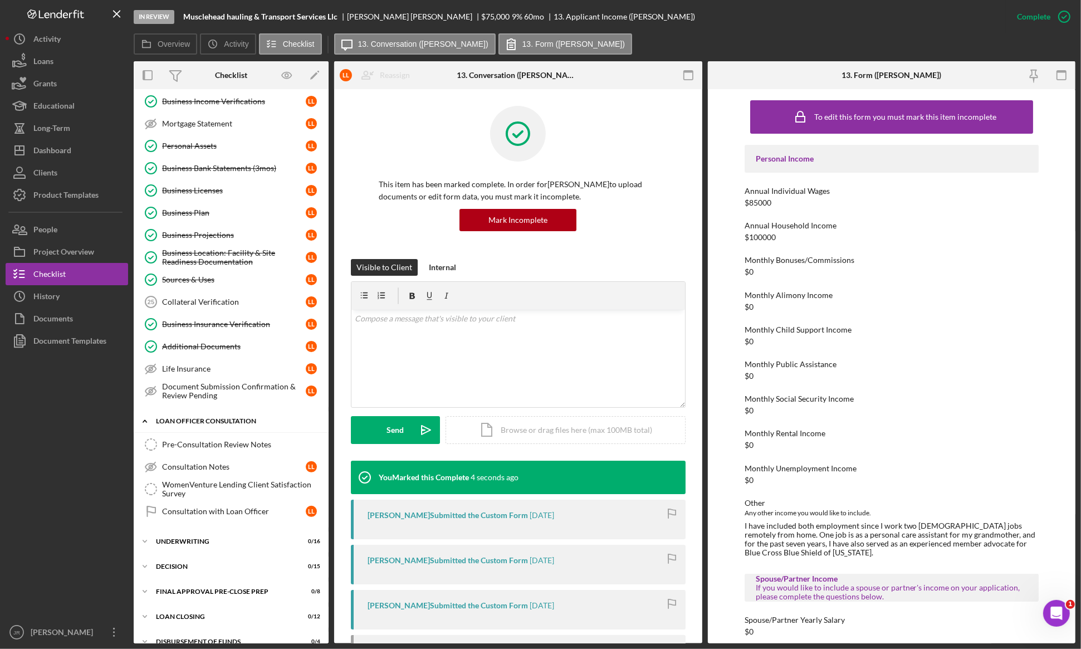
click at [204, 424] on div "Loan Officer Consultation" at bounding box center [235, 421] width 159 height 7
